Goal: Task Accomplishment & Management: Complete application form

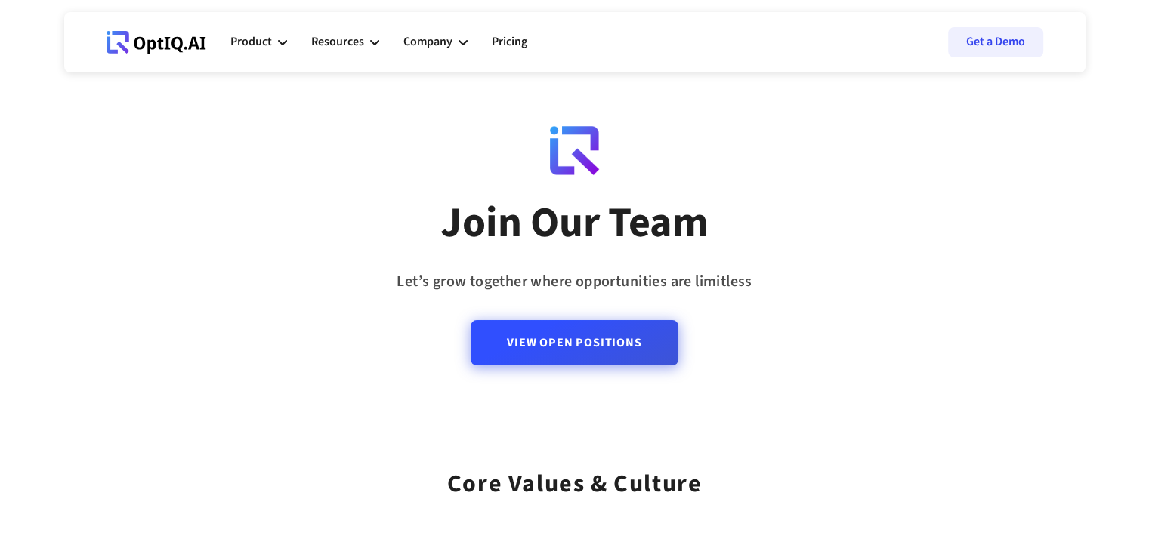
click at [585, 342] on link "View Open Positions" at bounding box center [574, 342] width 207 height 45
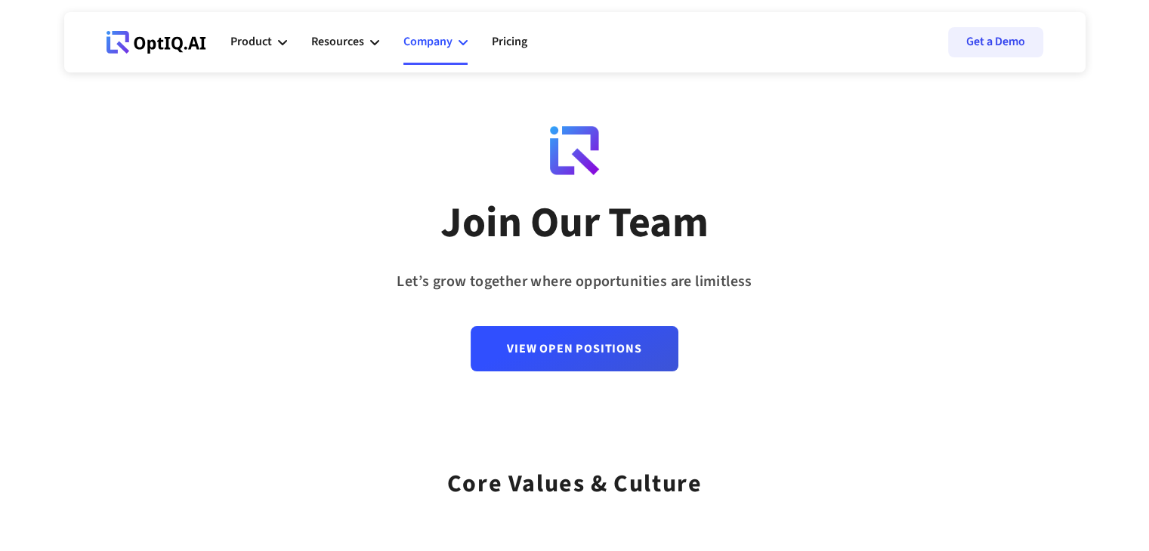
click at [429, 45] on div "Company" at bounding box center [427, 42] width 49 height 20
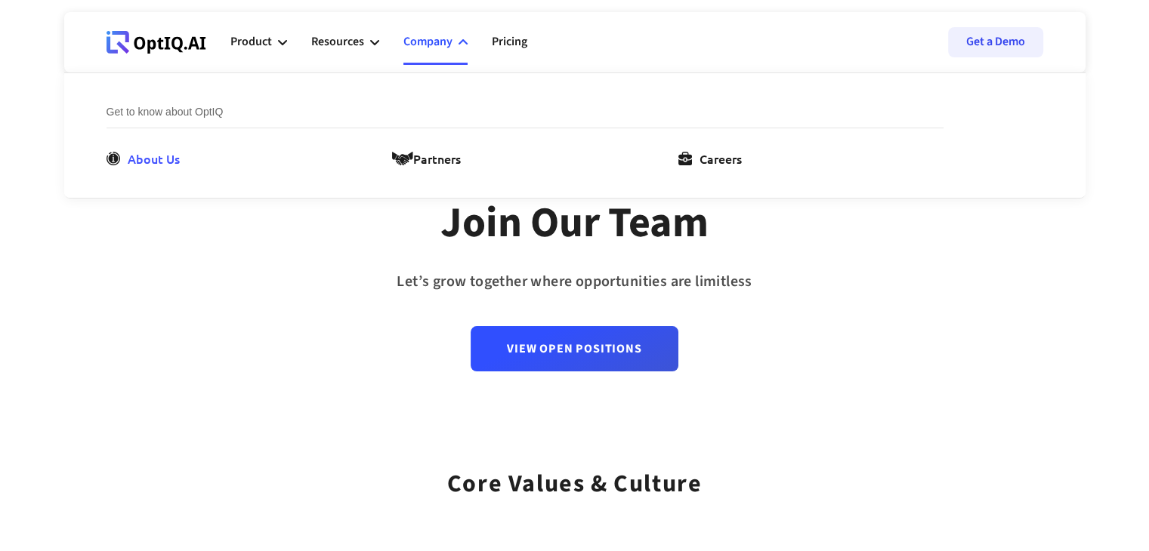
click at [137, 159] on div "About Us" at bounding box center [154, 159] width 52 height 18
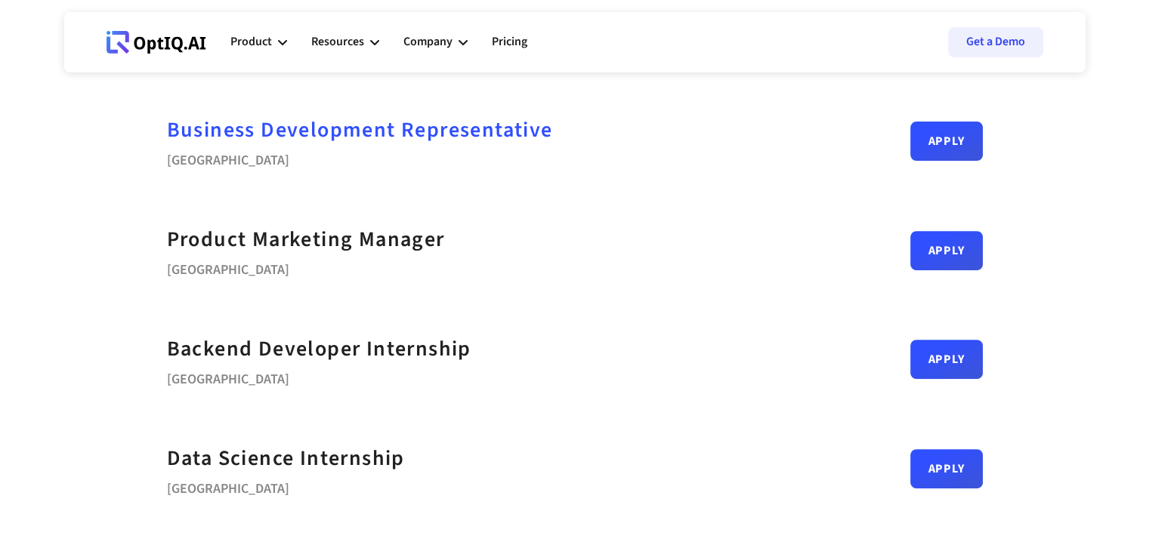
scroll to position [604, 0]
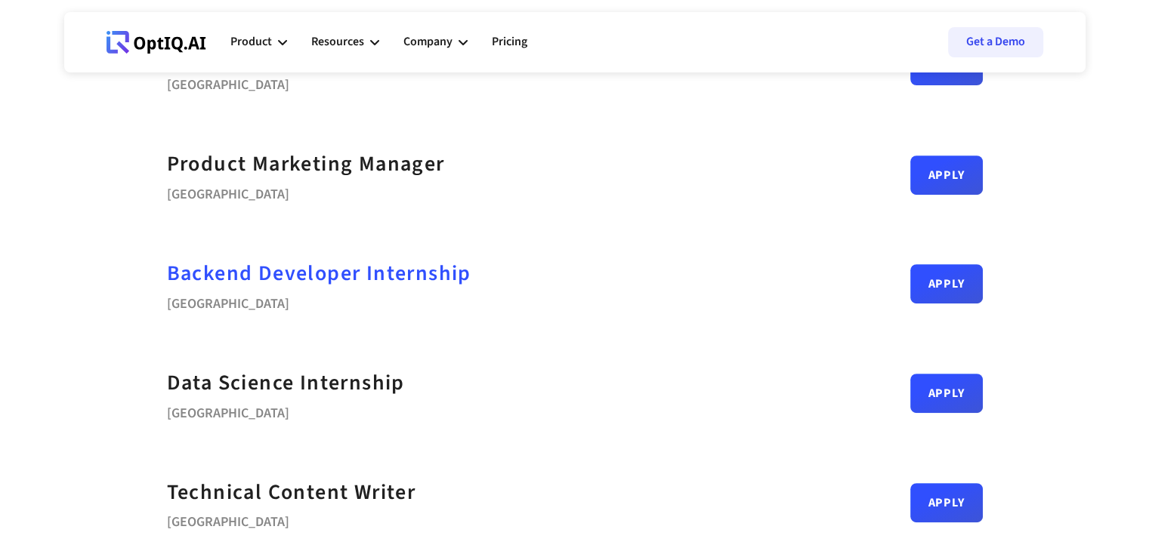
click at [245, 271] on strong "Backend Developer Internship" at bounding box center [319, 273] width 304 height 30
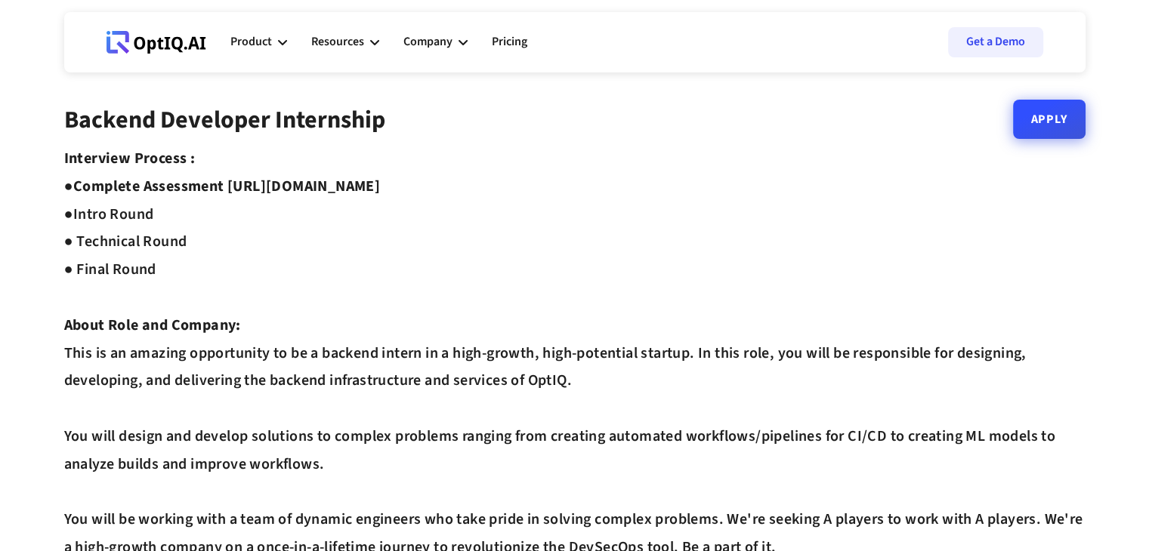
click at [1026, 125] on link "Apply" at bounding box center [1049, 119] width 73 height 39
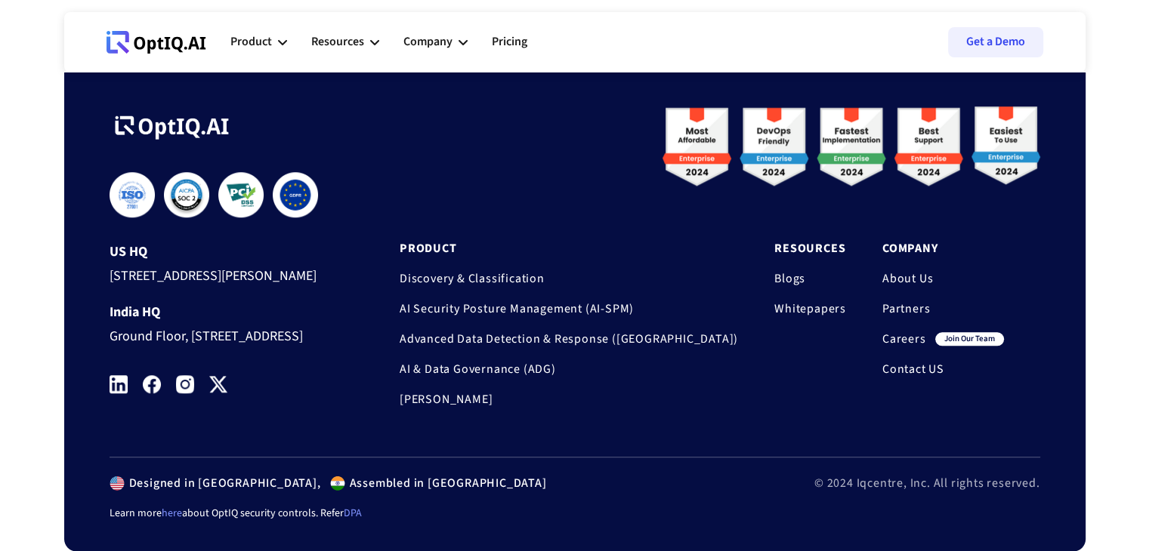
scroll to position [1385, 0]
click at [789, 271] on link "Blogs" at bounding box center [810, 278] width 72 height 15
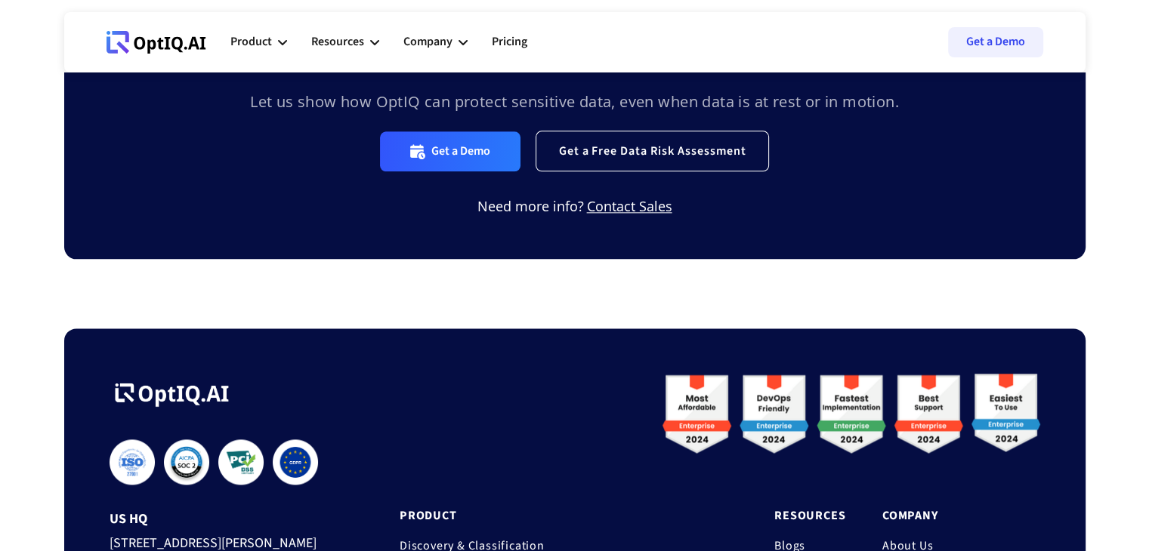
scroll to position [2191, 0]
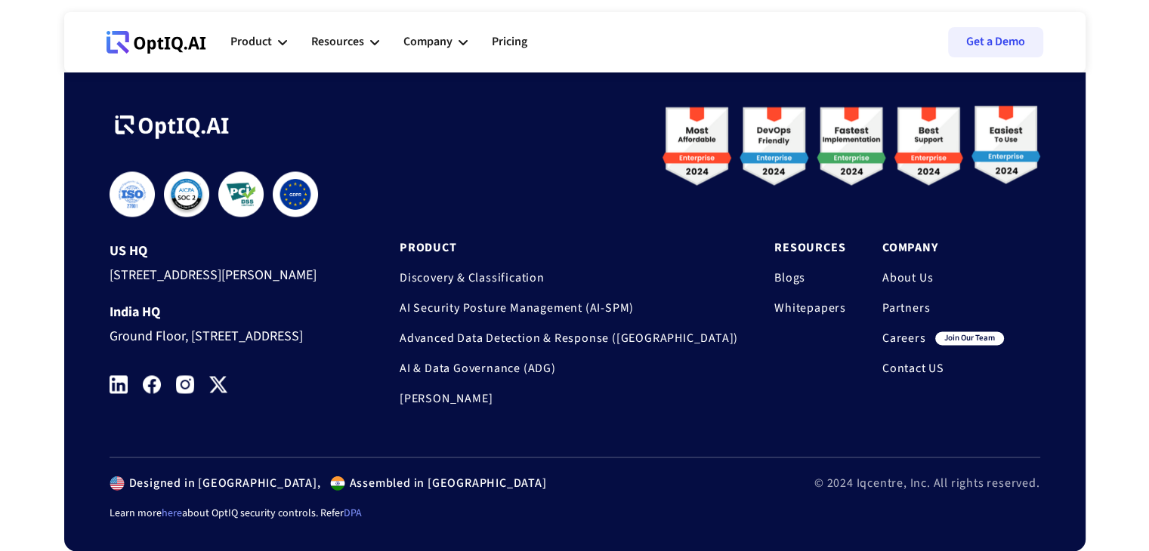
click at [898, 331] on link "Careers" at bounding box center [904, 338] width 44 height 15
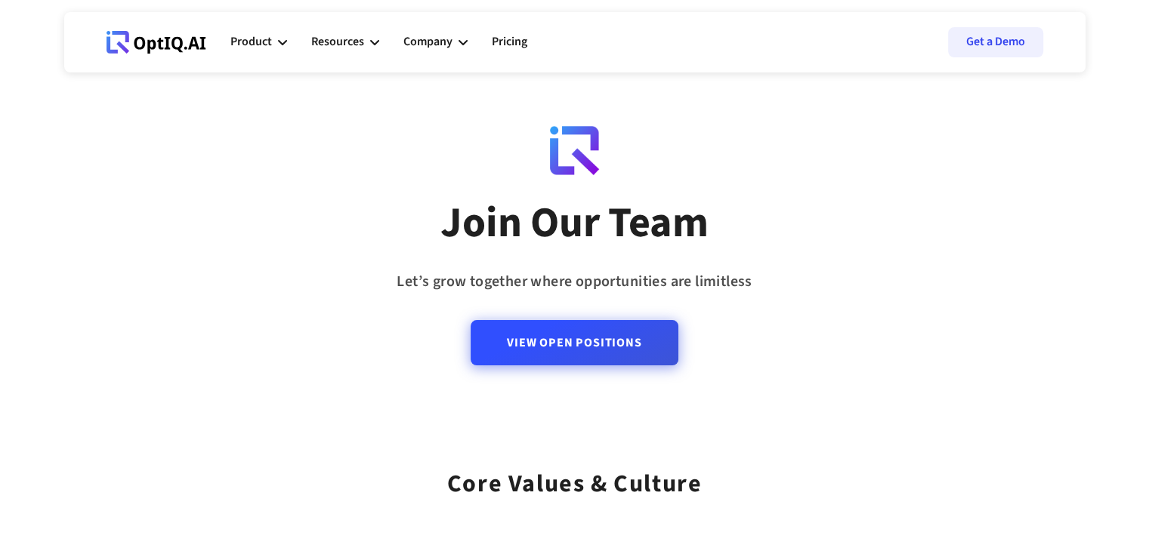
click at [589, 351] on link "View Open Positions" at bounding box center [574, 342] width 207 height 45
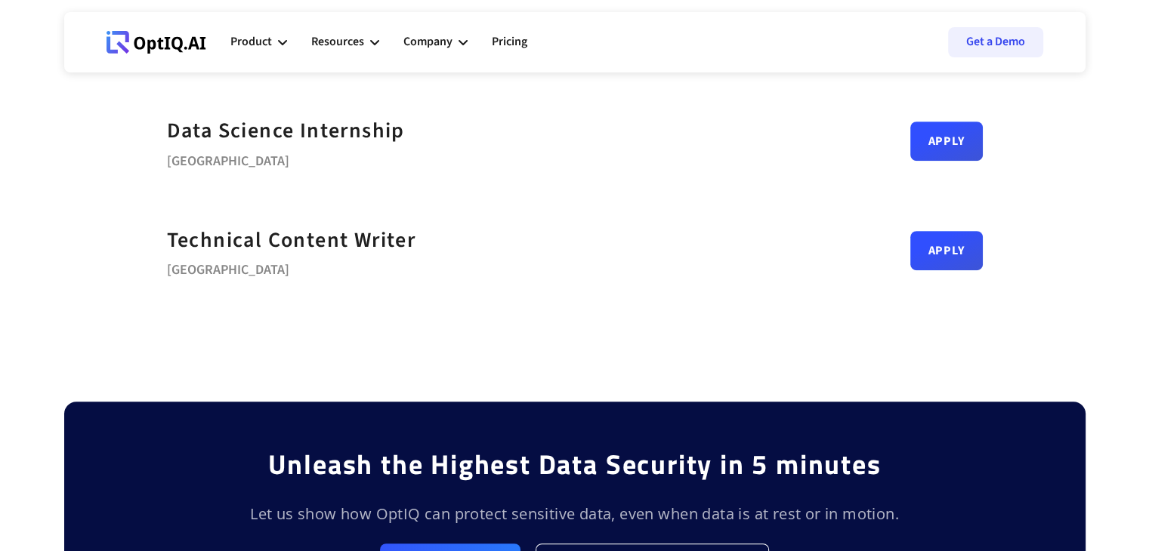
scroll to position [604, 0]
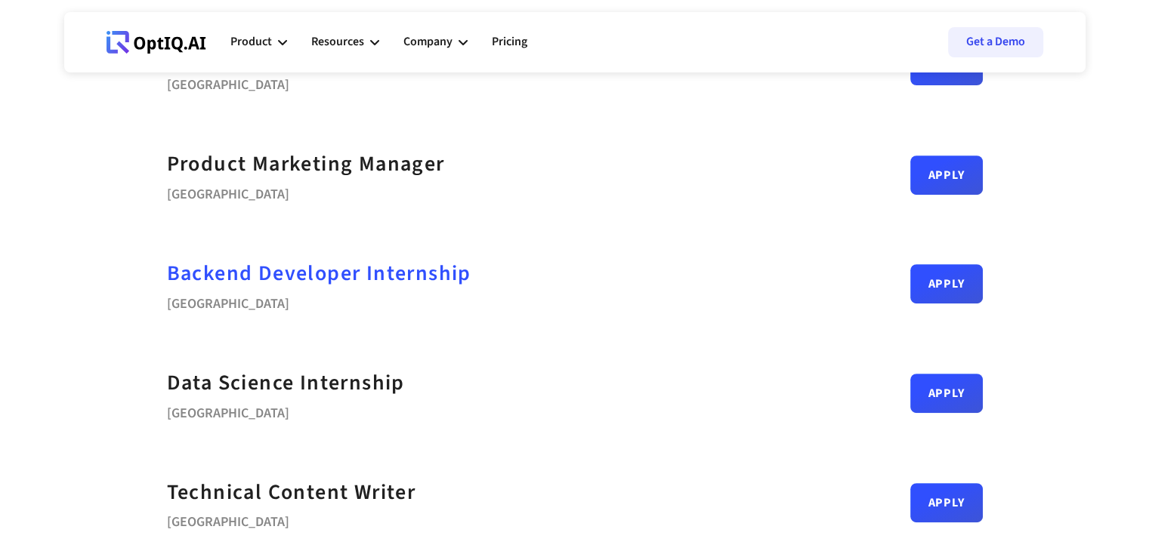
click at [305, 273] on strong "Backend Developer Internship" at bounding box center [319, 273] width 304 height 30
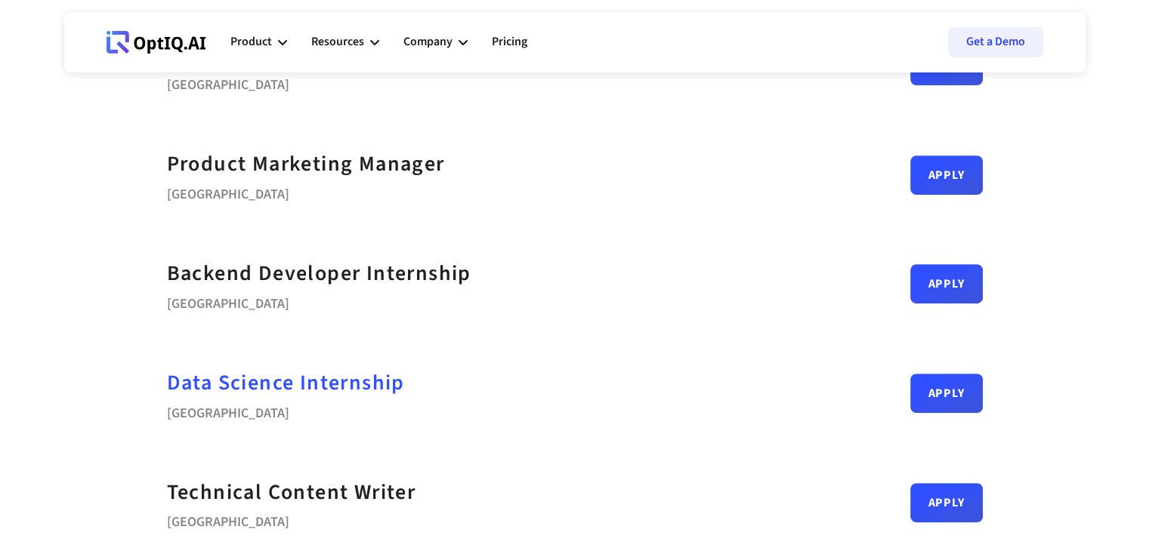
click at [215, 388] on strong "Data Science Internship" at bounding box center [286, 383] width 238 height 30
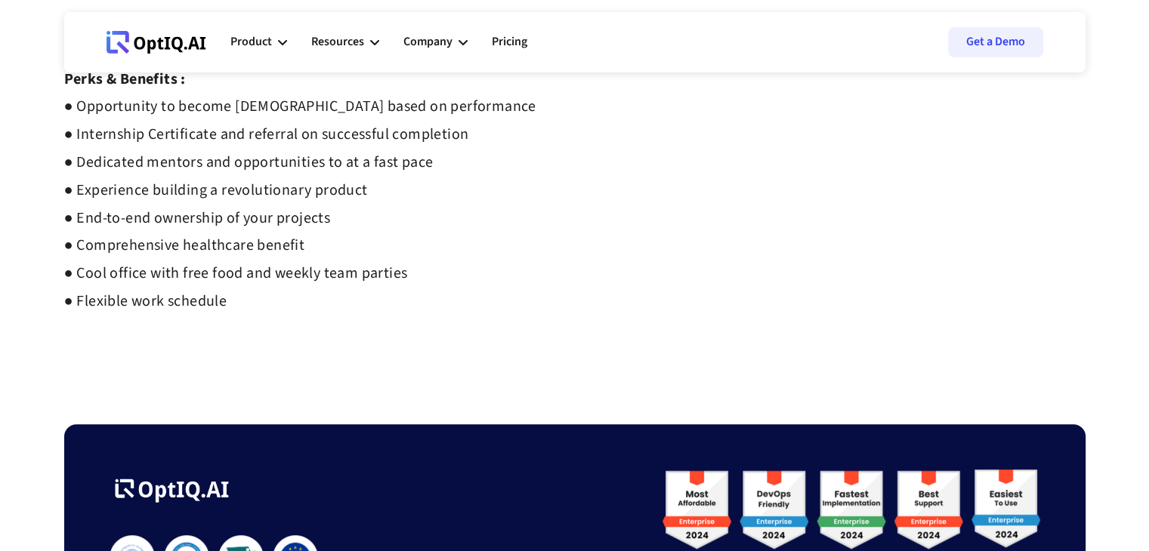
scroll to position [831, 0]
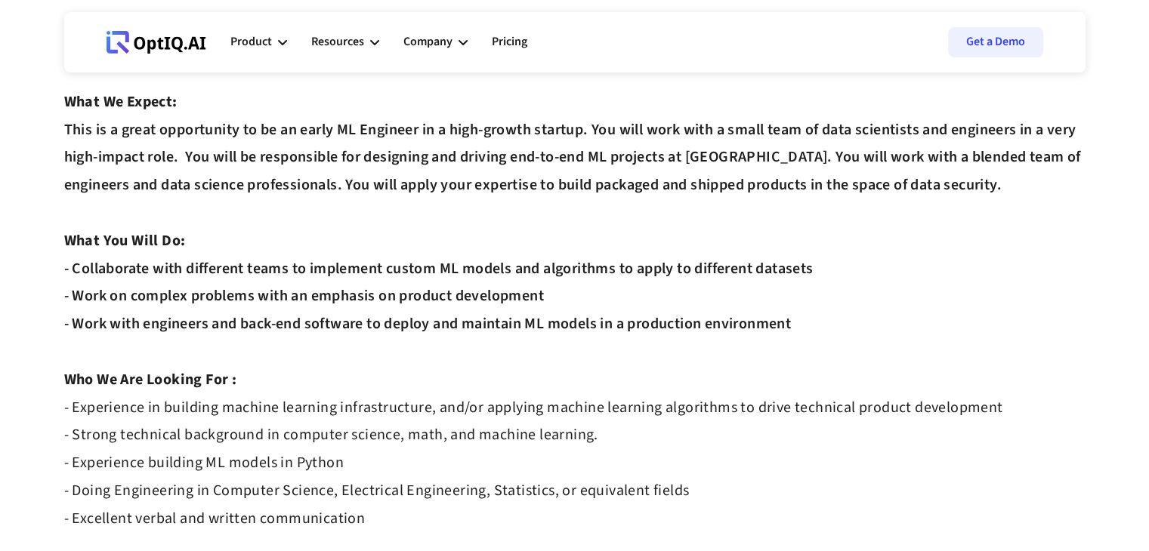
scroll to position [227, 0]
